Goal: Communication & Community: Participate in discussion

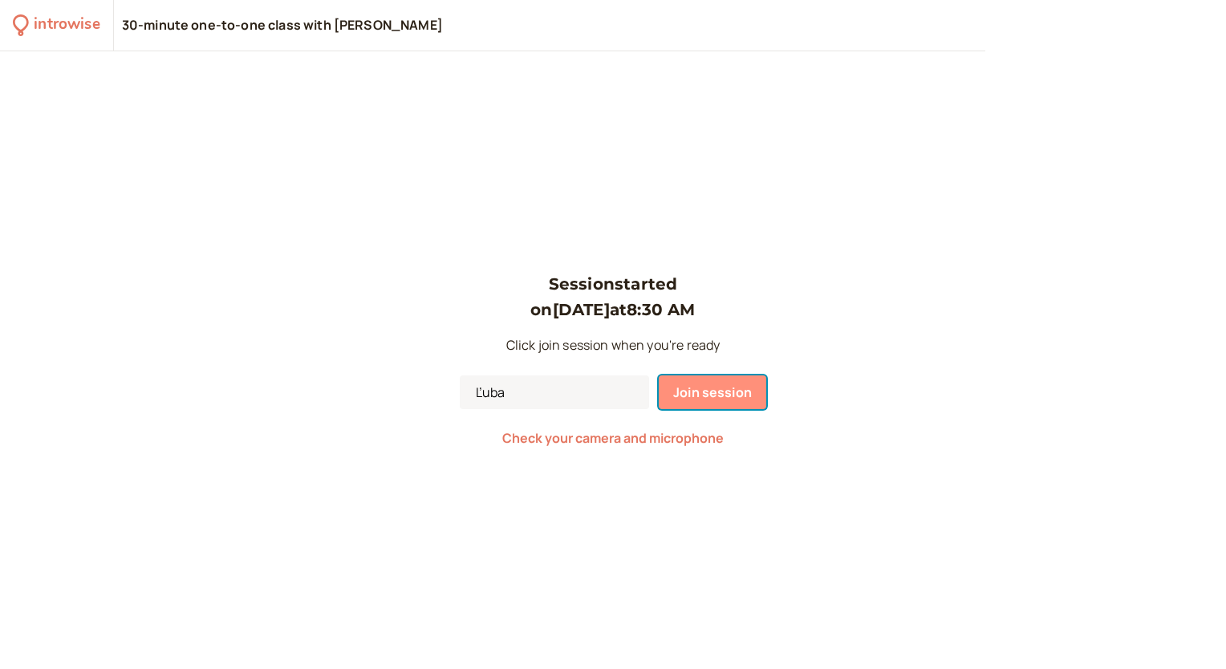
click at [727, 393] on span "Join session" at bounding box center [712, 393] width 79 height 18
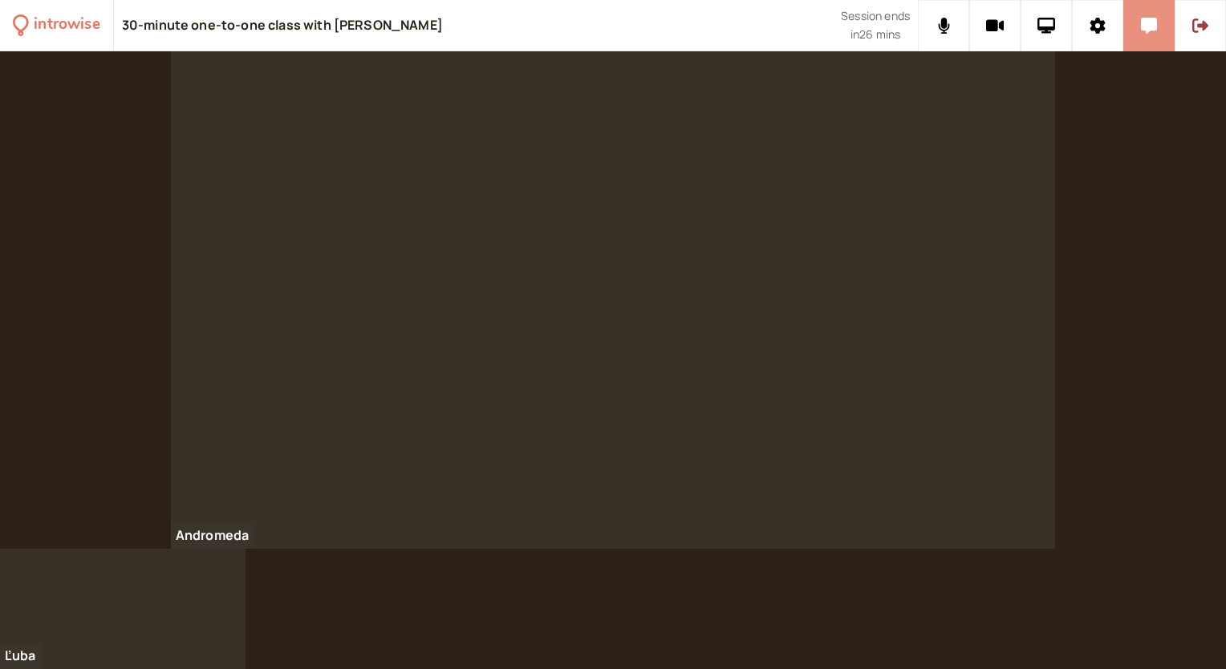
click at [1143, 35] on button at bounding box center [1149, 25] width 51 height 51
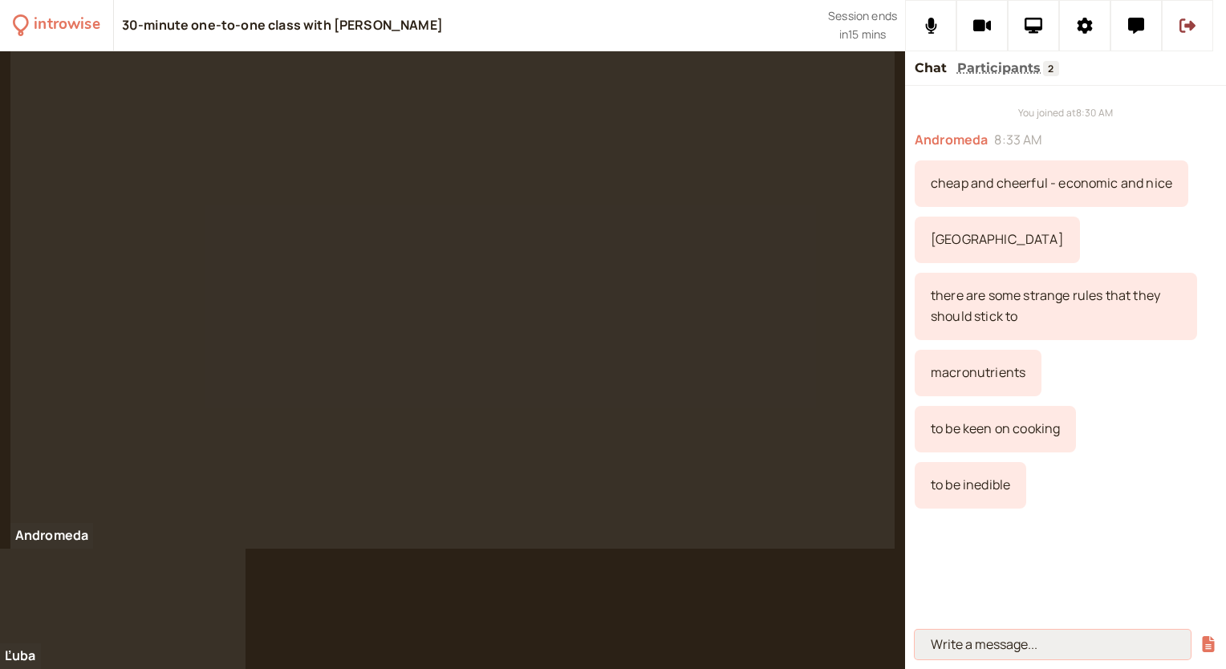
click at [930, 634] on input at bounding box center [1053, 645] width 276 height 30
click at [945, 646] on input at bounding box center [1053, 645] width 276 height 30
paste input "Homework: It can’t have been their fault. This place is well-known as a wildlif…"
type input "Homework: It can’t have been their fault. This place is well-known as a wildlif…"
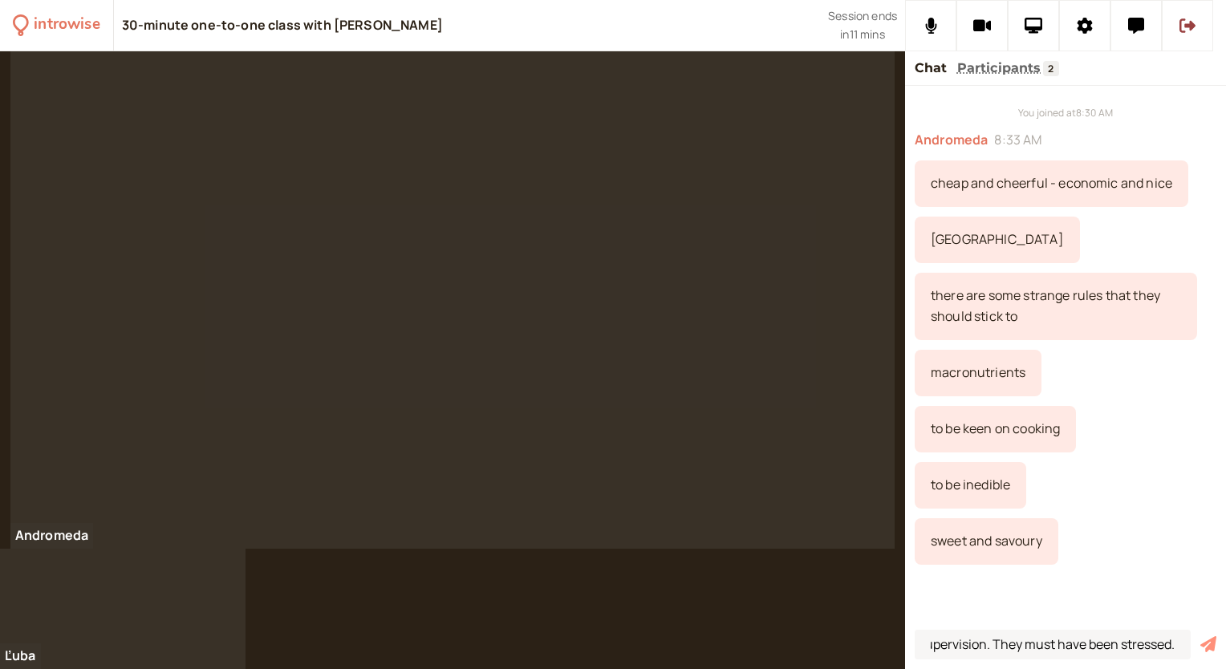
click at [1214, 647] on icon "submit" at bounding box center [1209, 644] width 16 height 16
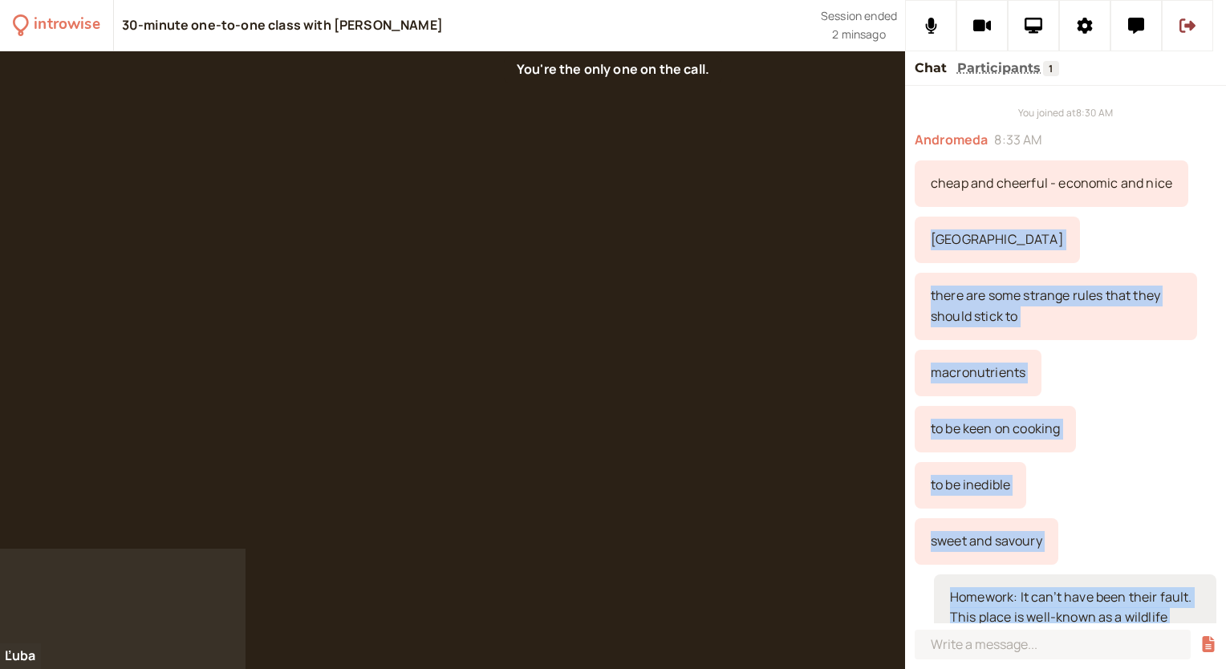
scroll to position [0, 0]
drag, startPoint x: 1026, startPoint y: 604, endPoint x: 932, endPoint y: 195, distance: 419.2
click at [932, 195] on div "You joined at 8:30 AM Andromeda 8:33 AM cheap and cheerful - economic and nice …" at bounding box center [1065, 355] width 321 height 538
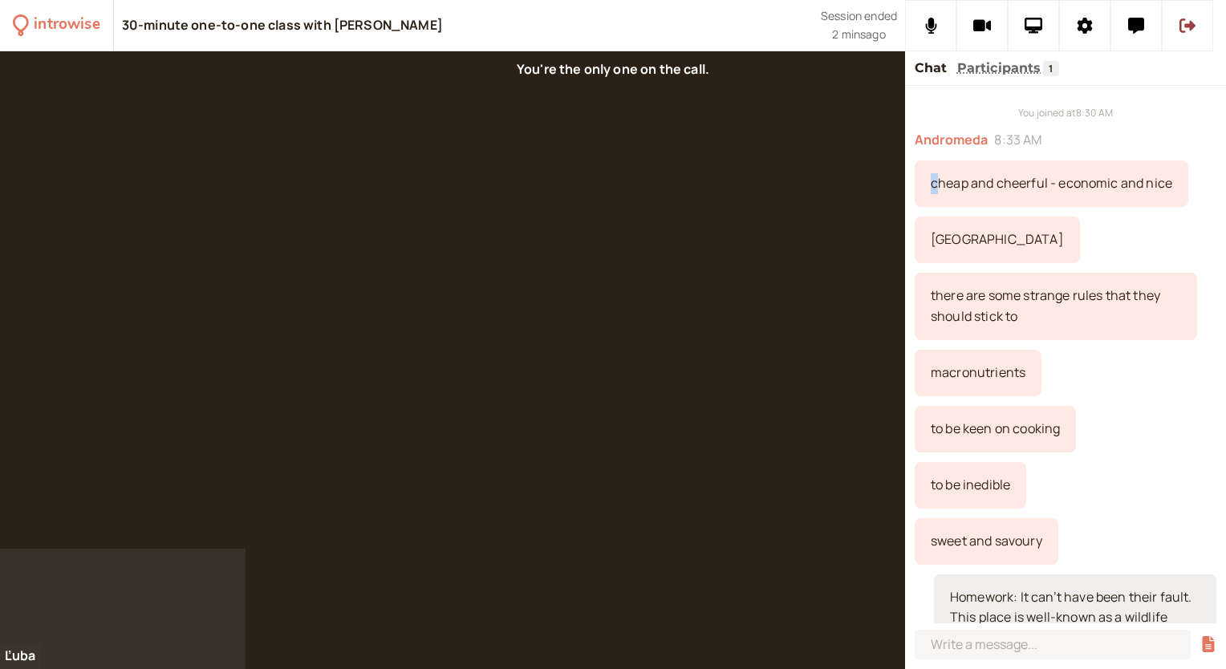
drag, startPoint x: 932, startPoint y: 195, endPoint x: 934, endPoint y: 185, distance: 9.9
click at [934, 185] on div "cheap and cheerful - economic and nice" at bounding box center [1052, 184] width 274 height 47
click at [932, 178] on div "cheap and cheerful - economic and nice" at bounding box center [1052, 184] width 274 height 47
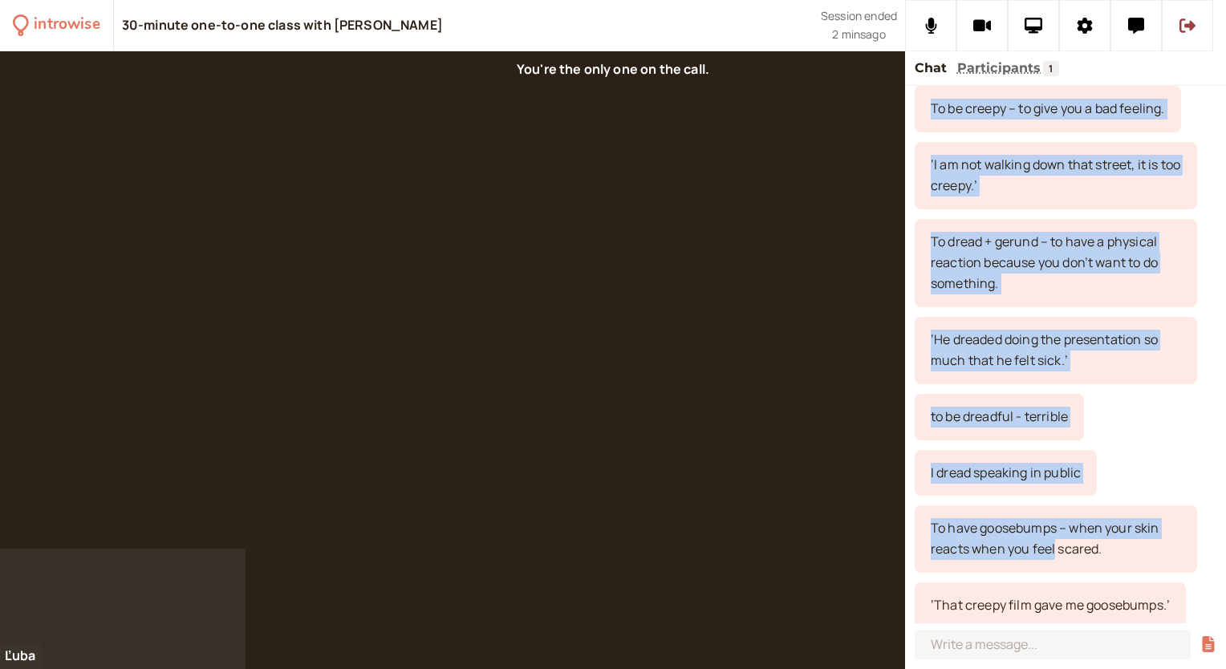
scroll to position [2157, 0]
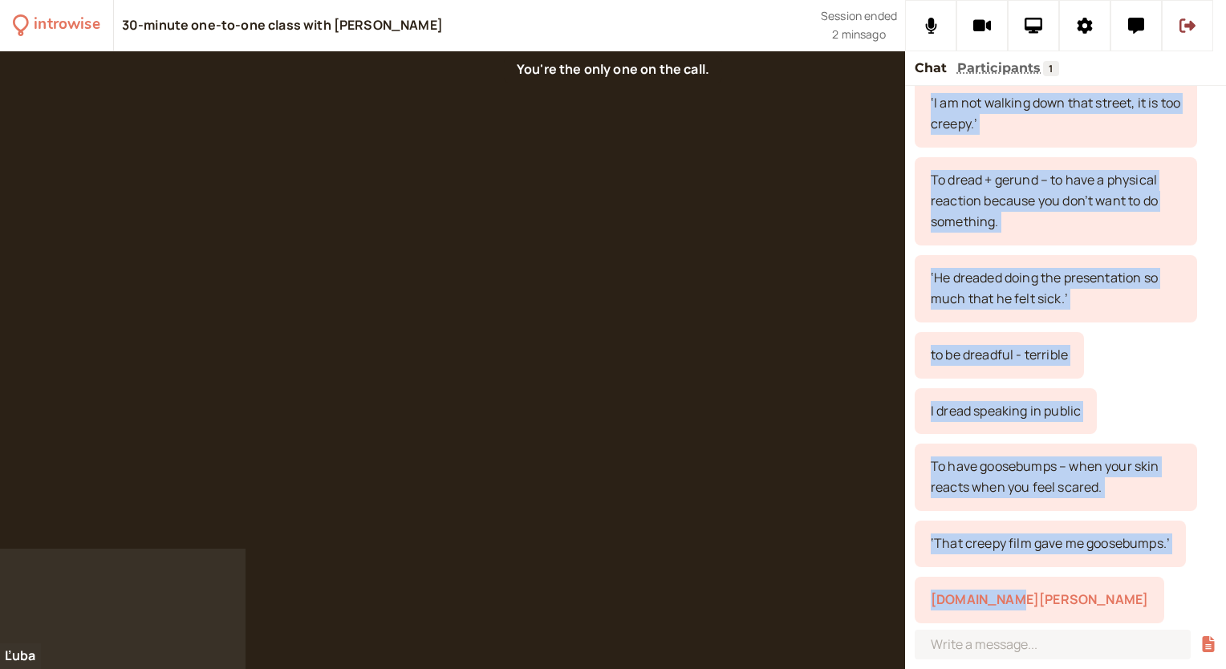
drag, startPoint x: 932, startPoint y: 178, endPoint x: 1055, endPoint y: 608, distance: 447.4
click at [1055, 608] on div "You joined at 8:30 AM Andromeda 8:33 AM cheap and cheerful - economic and nice …" at bounding box center [1065, 355] width 321 height 538
copy div "lorem ips dolorsit - ametcons adi elit Seddoe tempo inc utla etdolor magna aliq…"
